Goal: Task Accomplishment & Management: Use online tool/utility

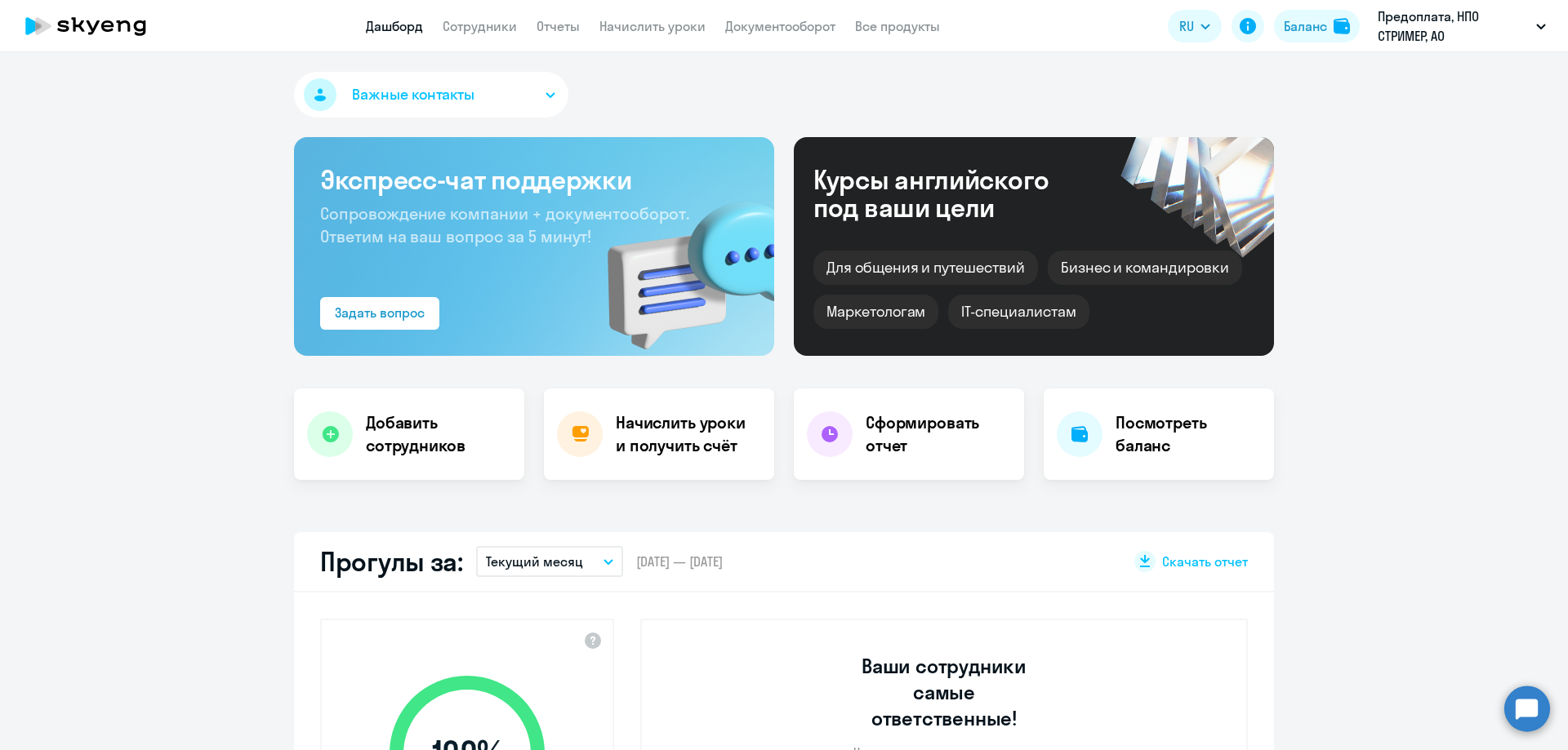
select select "30"
click at [554, 31] on link "Отчеты" at bounding box center [558, 26] width 44 height 17
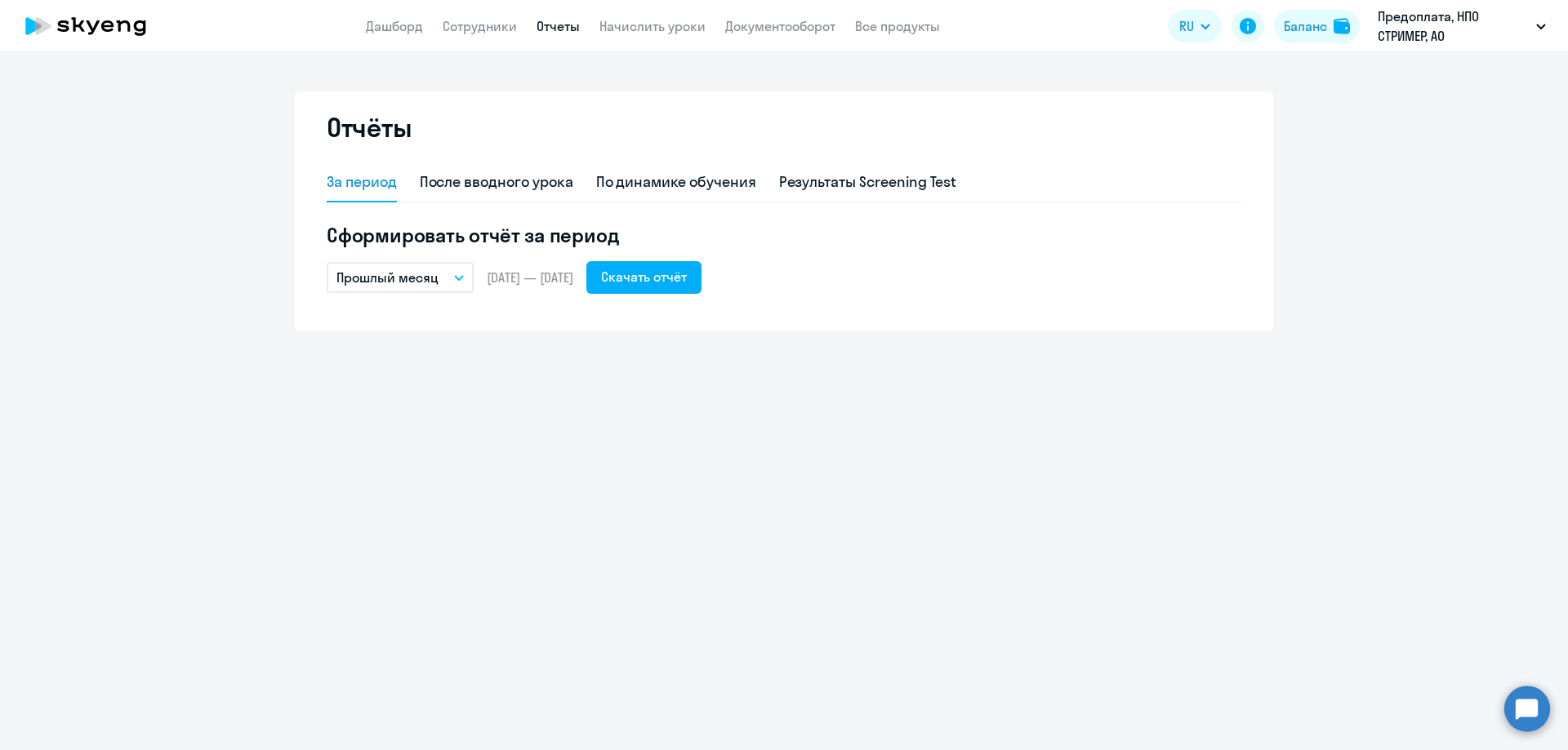
click at [395, 274] on p "Прошлый месяц" at bounding box center [387, 277] width 102 height 19
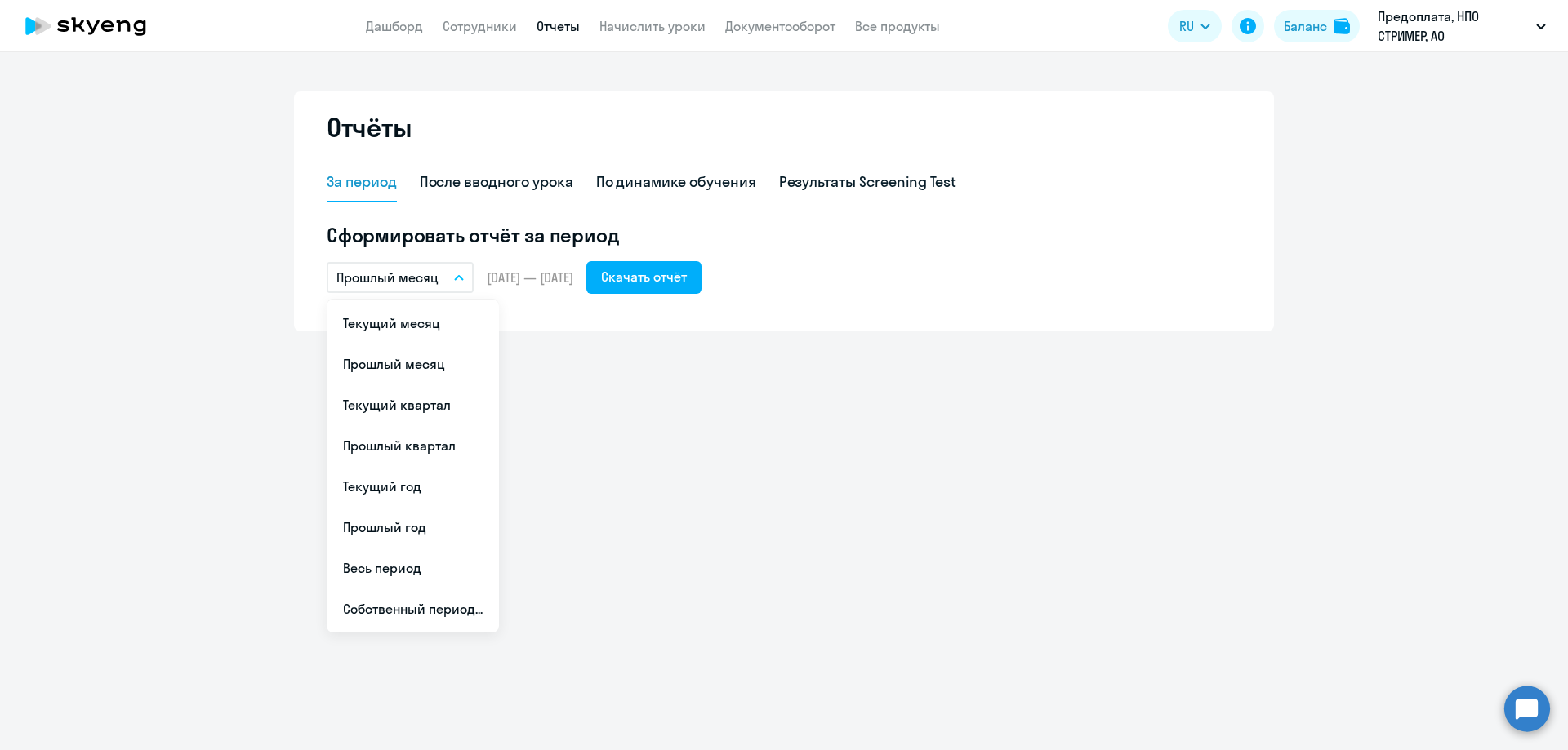
click at [395, 274] on p "Прошлый месяц" at bounding box center [387, 277] width 102 height 19
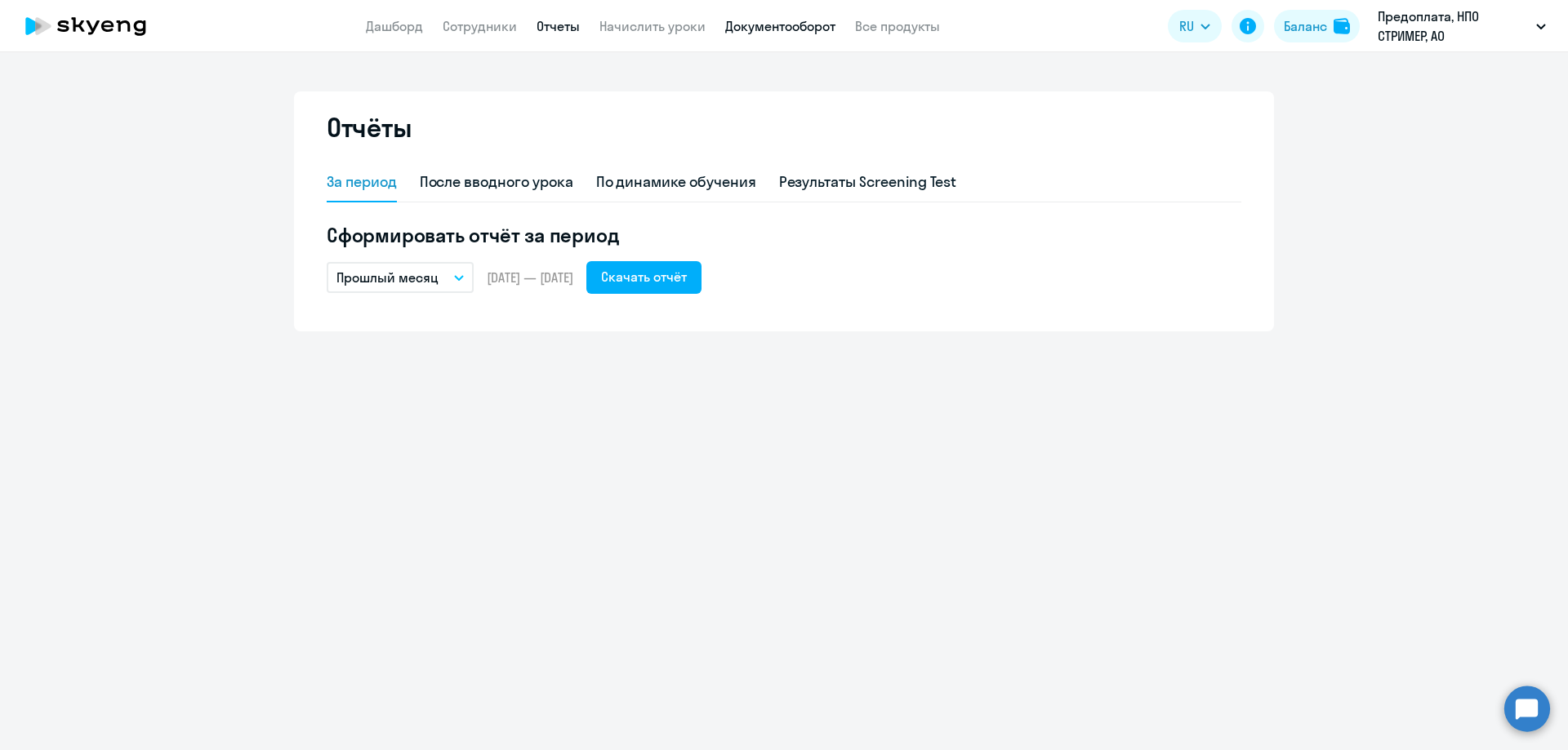
click at [808, 25] on link "Документооборот" at bounding box center [780, 26] width 110 height 17
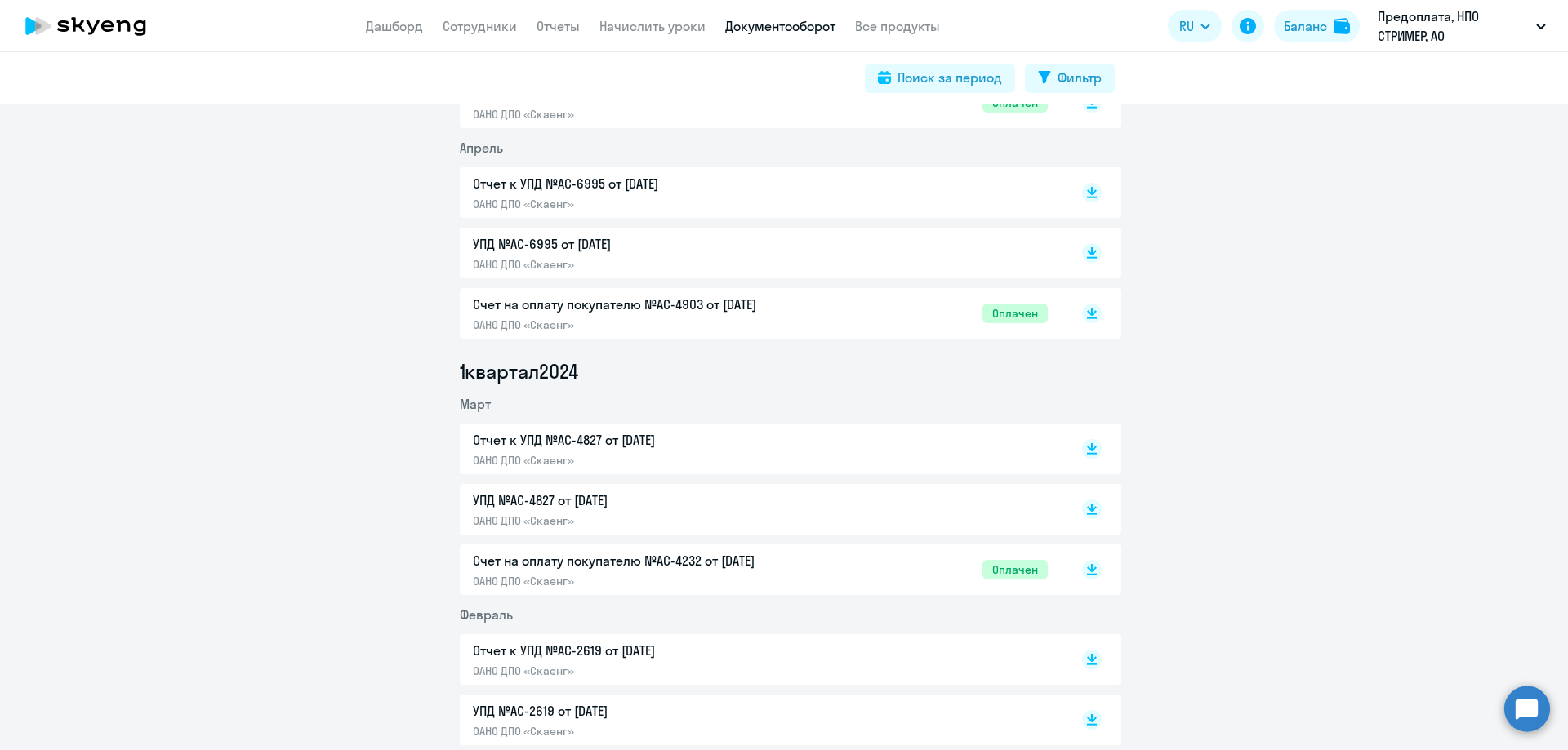
scroll to position [4081, 0]
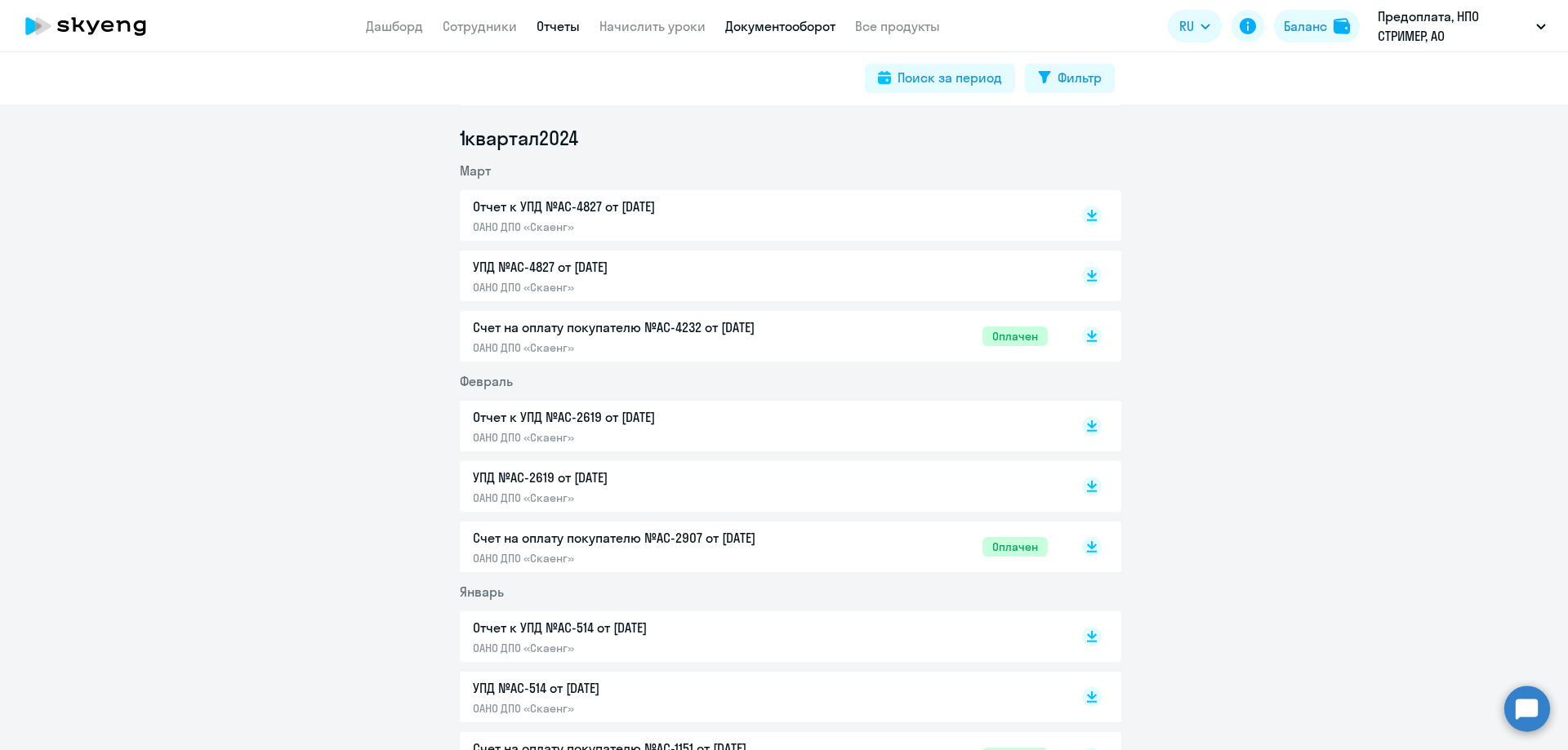
click at [551, 22] on link "Отчеты" at bounding box center [558, 26] width 44 height 17
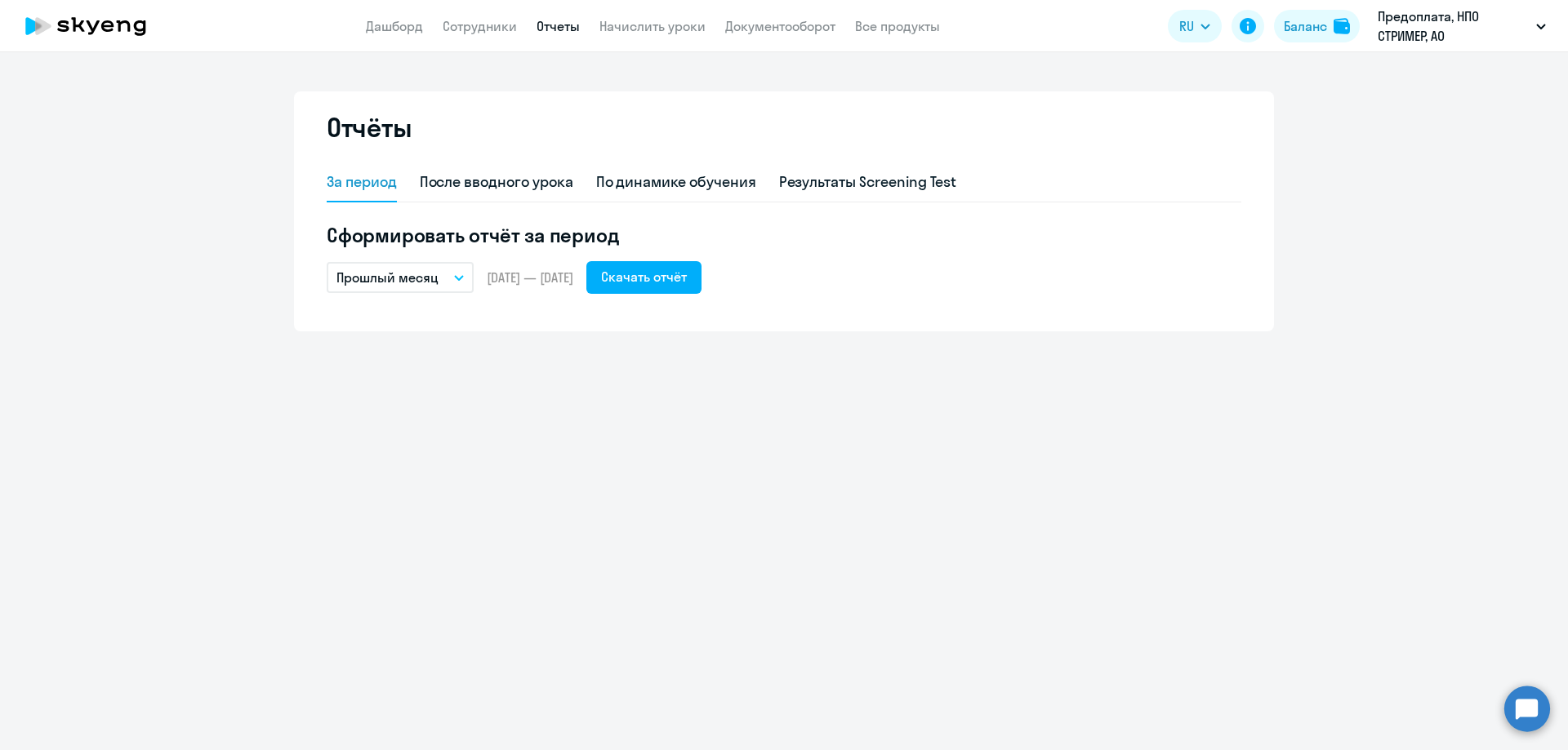
click at [448, 265] on button "Прошлый месяц" at bounding box center [400, 277] width 147 height 31
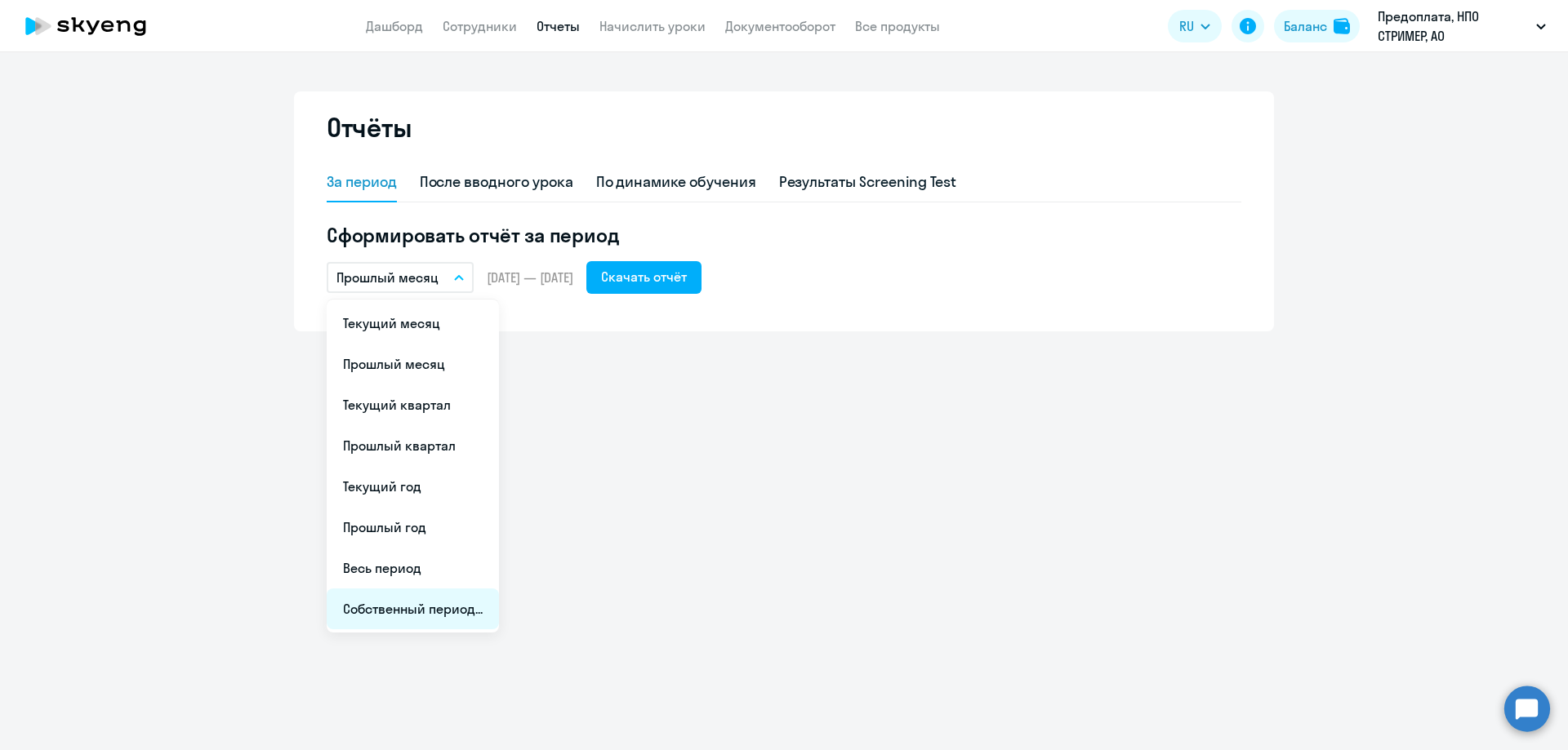
click at [410, 605] on li "Собственный период..." at bounding box center [412, 609] width 172 height 41
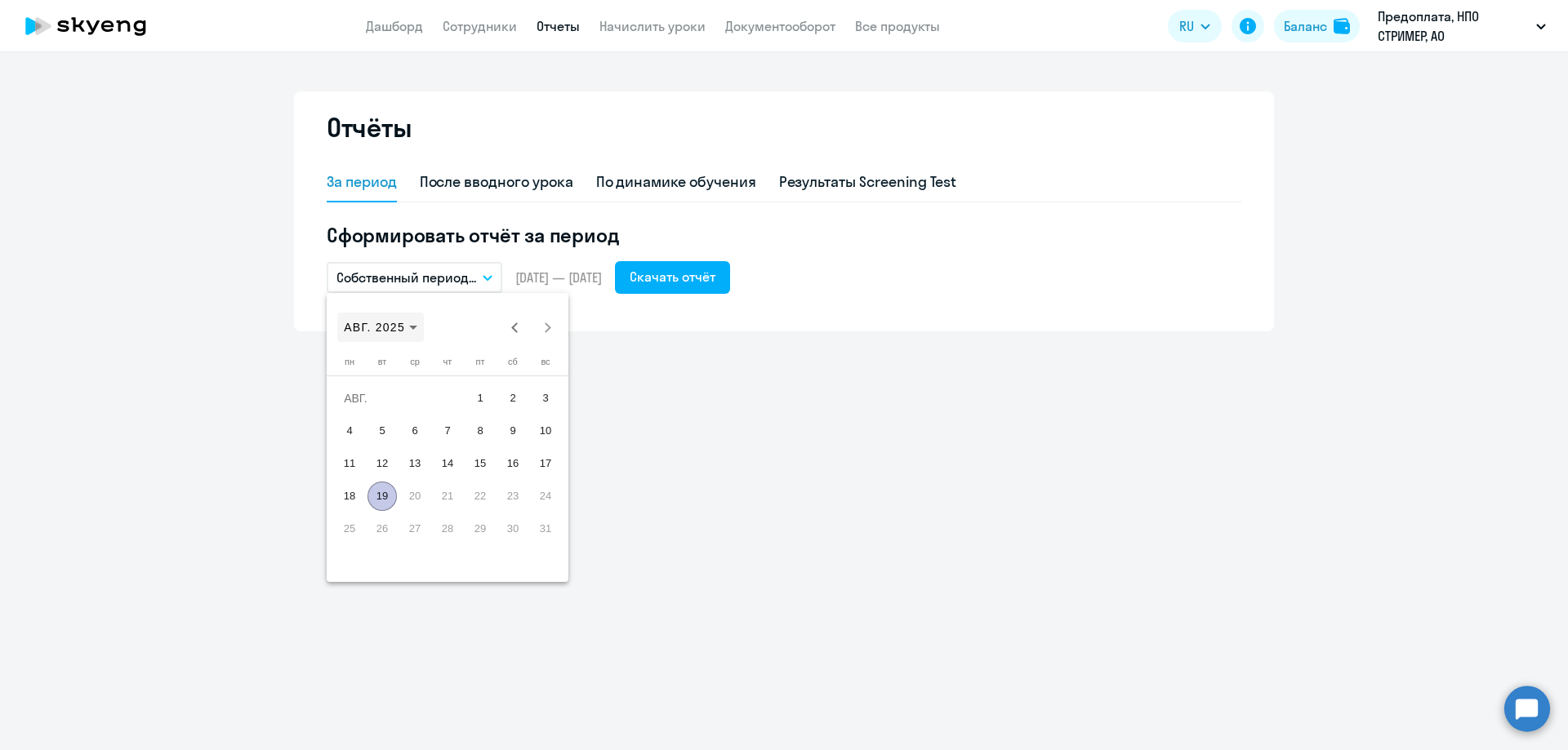
click at [391, 327] on span "АВГ. 2025" at bounding box center [374, 327] width 61 height 13
click at [466, 543] on span "2024" at bounding box center [476, 542] width 51 height 30
click at [360, 407] on span "ЯНВ." at bounding box center [362, 411] width 51 height 30
click at [357, 426] on span "1" at bounding box center [350, 431] width 30 height 30
click at [552, 330] on span "Next month" at bounding box center [547, 327] width 32 height 32
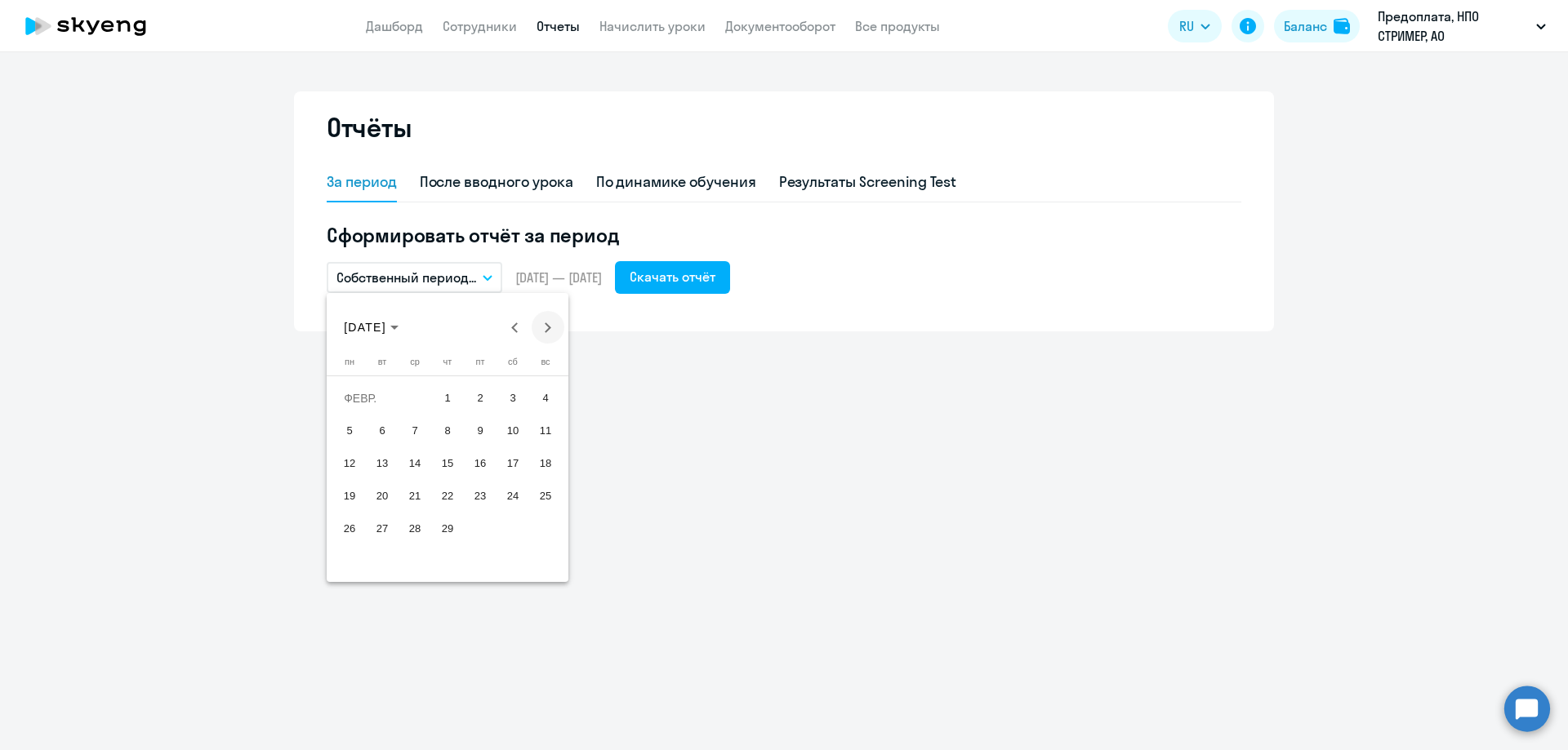
click at [552, 330] on span "Next month" at bounding box center [547, 327] width 32 height 32
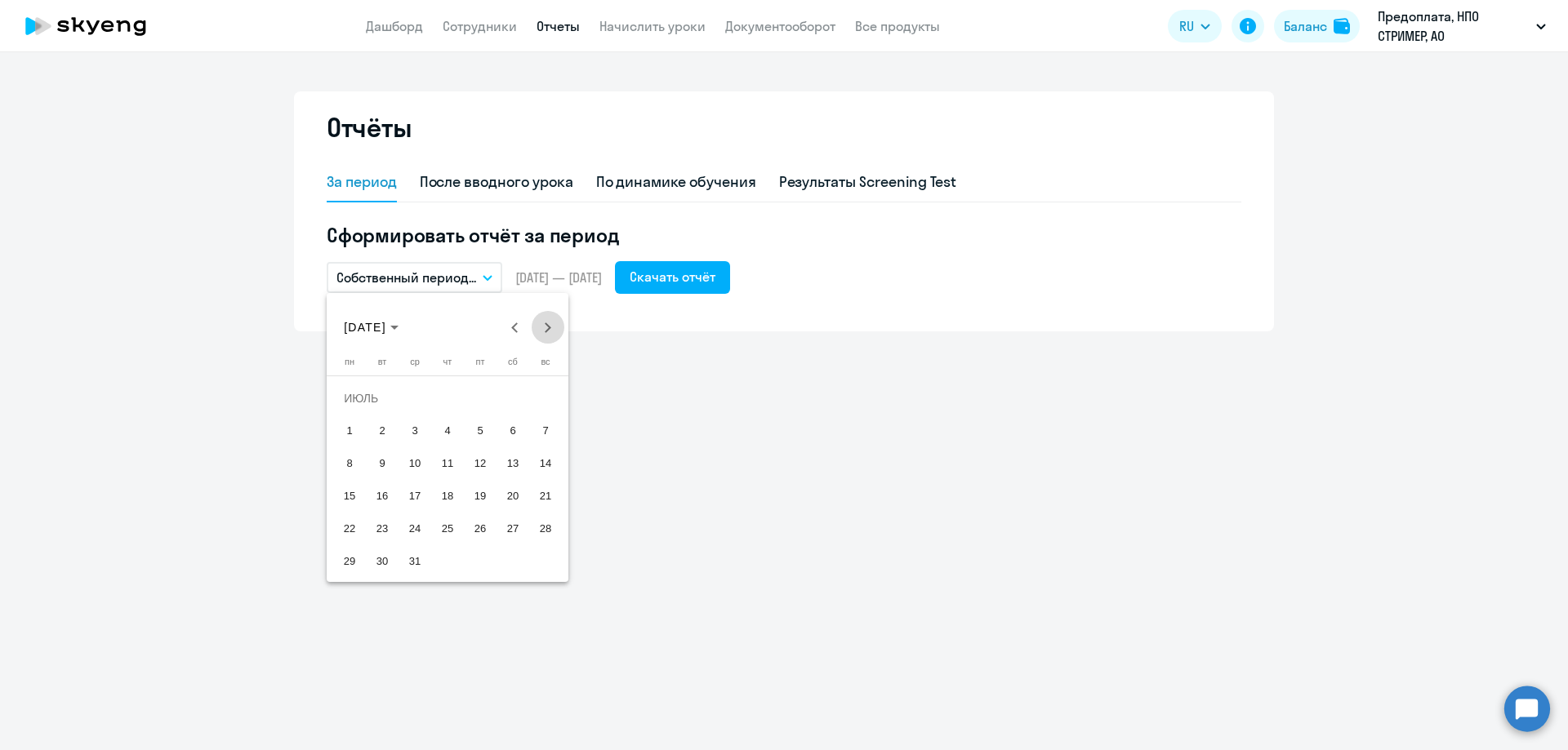
click at [552, 330] on span "Next month" at bounding box center [547, 327] width 32 height 32
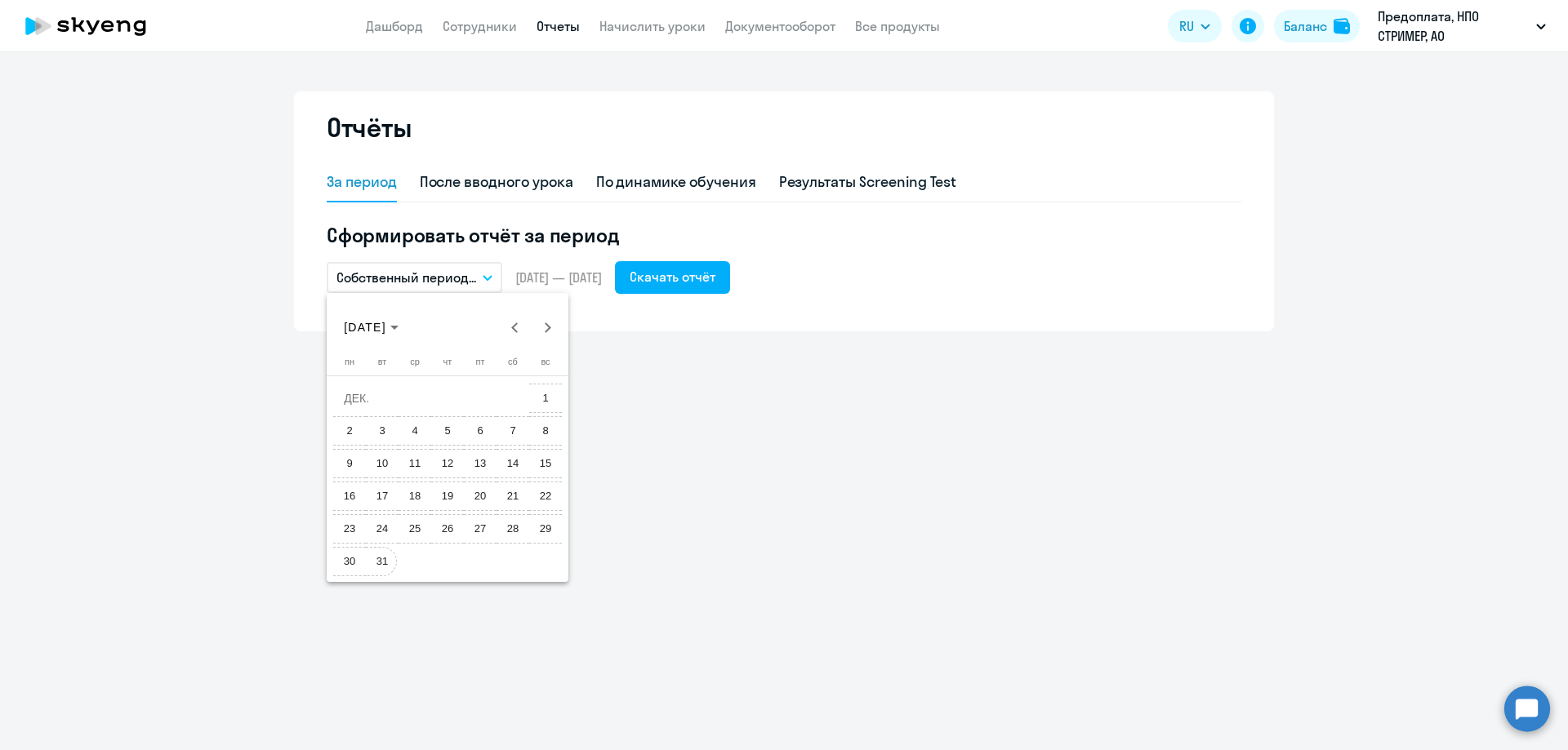
click at [383, 569] on span "31" at bounding box center [382, 562] width 30 height 30
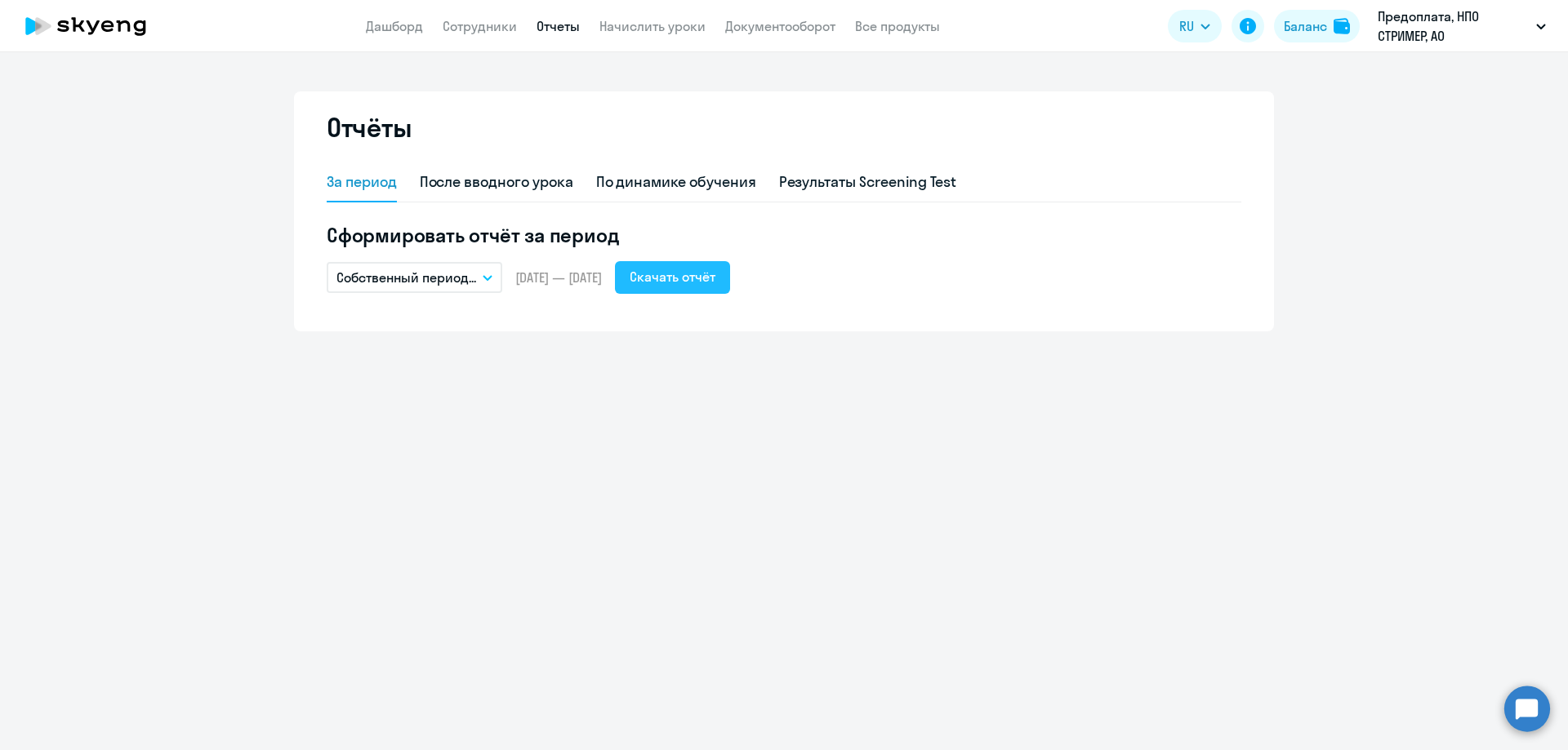
click at [693, 276] on div "Скачать отчёт" at bounding box center [673, 276] width 86 height 19
click at [798, 17] on app-menu-item-link "Документооборот" at bounding box center [780, 26] width 110 height 20
click at [798, 35] on app-menu-item-link "Документооборот" at bounding box center [780, 26] width 110 height 20
click at [798, 27] on link "Документооборот" at bounding box center [780, 26] width 110 height 17
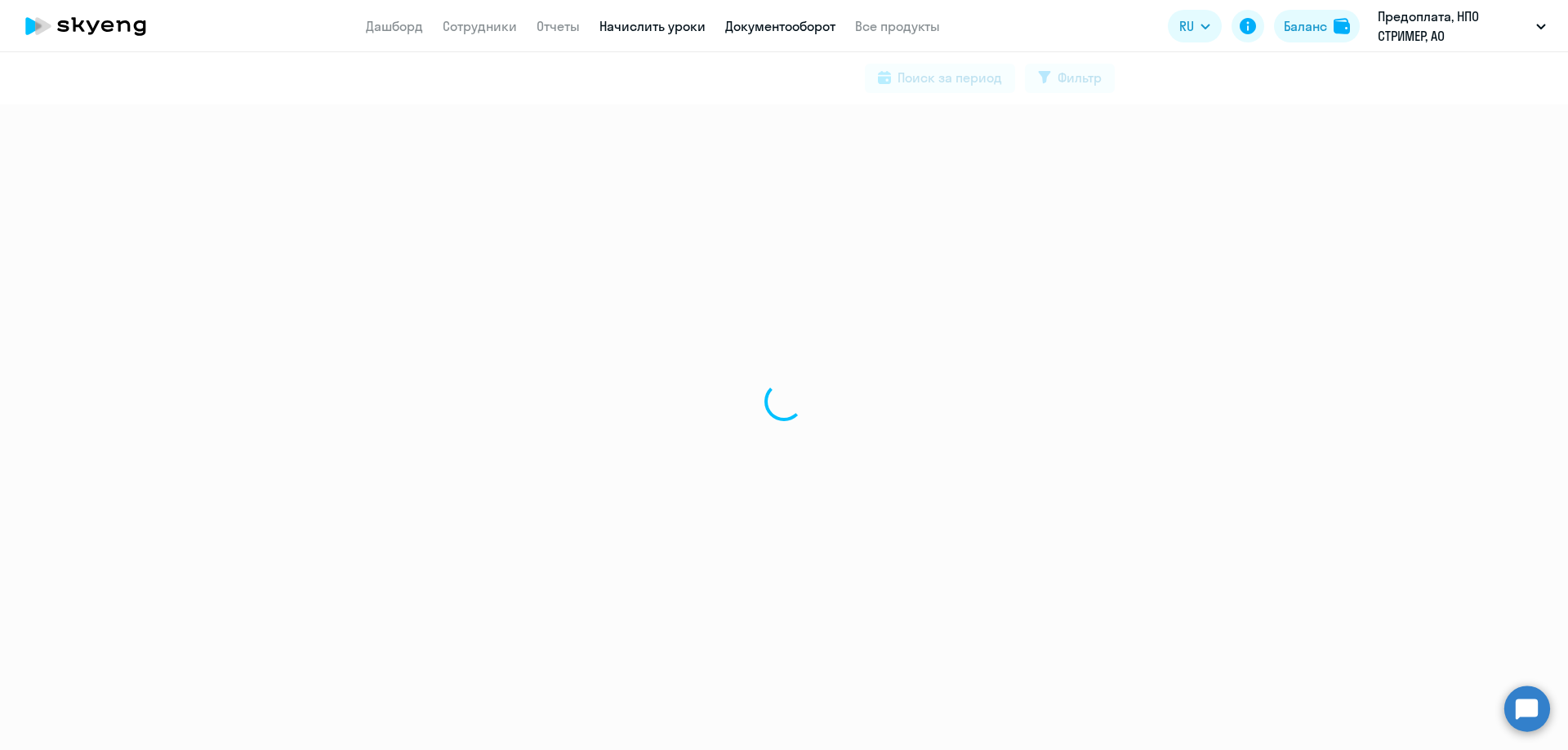
click at [658, 23] on link "Начислить уроки" at bounding box center [653, 26] width 106 height 17
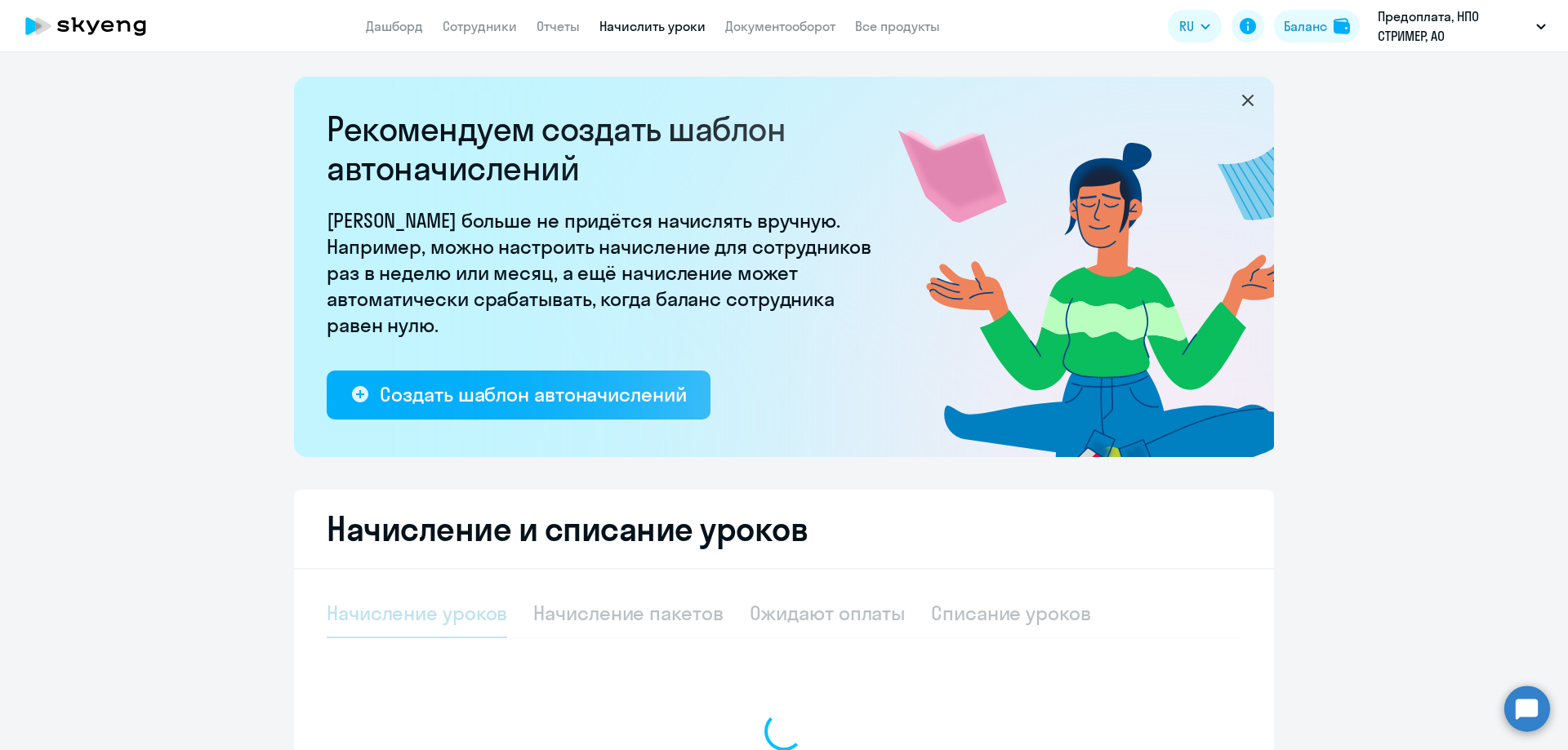
select select "10"
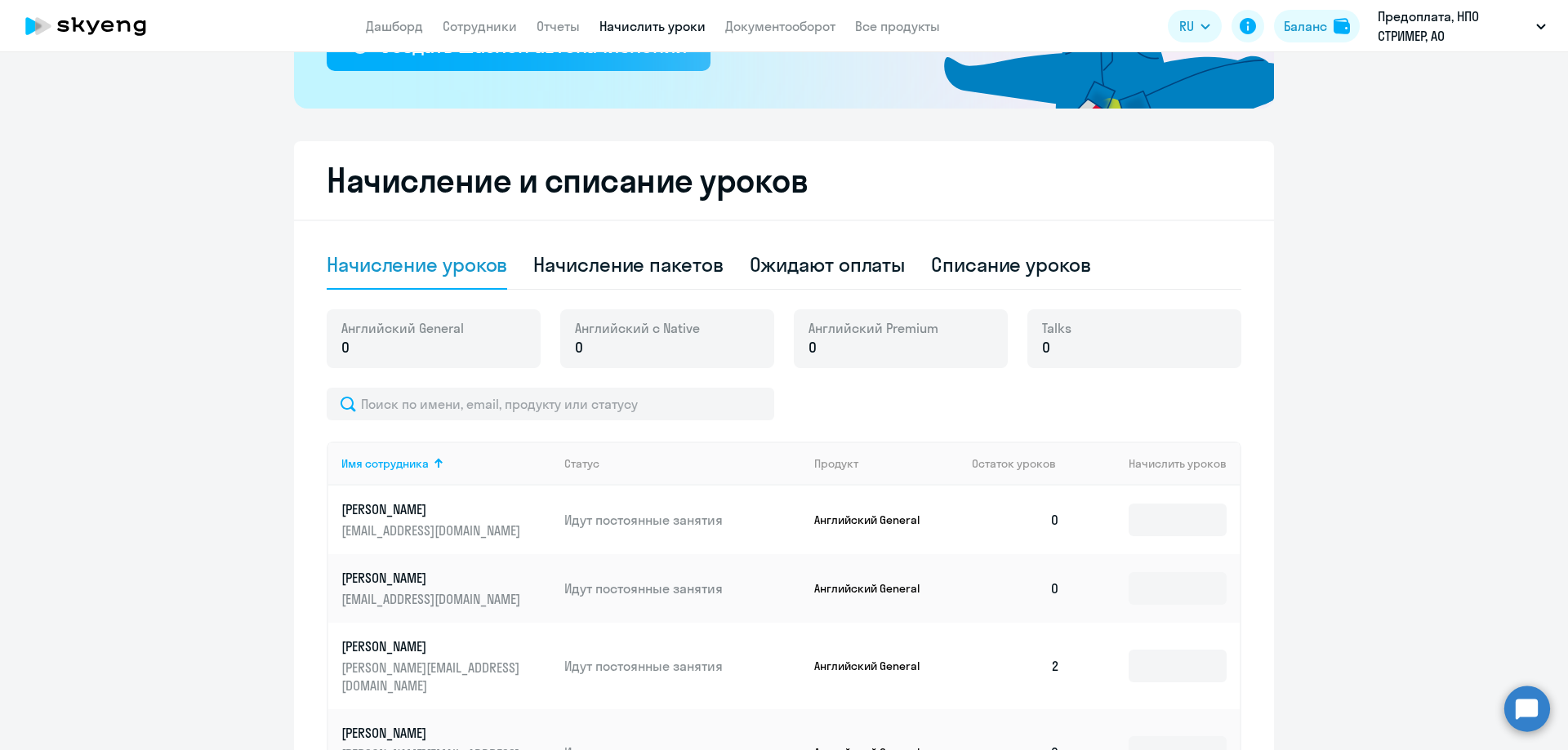
scroll to position [408, 0]
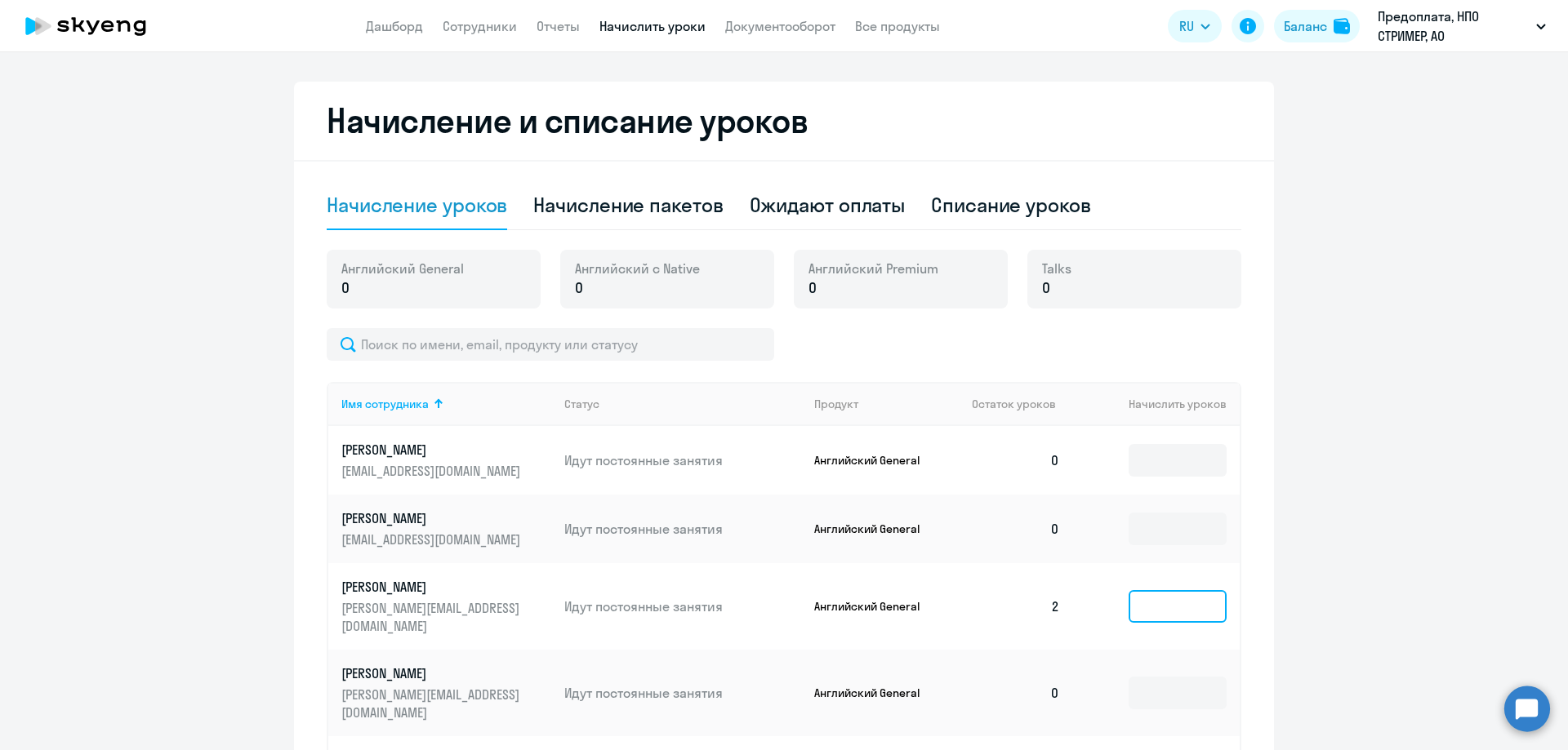
click at [1152, 597] on input at bounding box center [1177, 606] width 98 height 32
type input "4"
